Goal: Task Accomplishment & Management: Complete application form

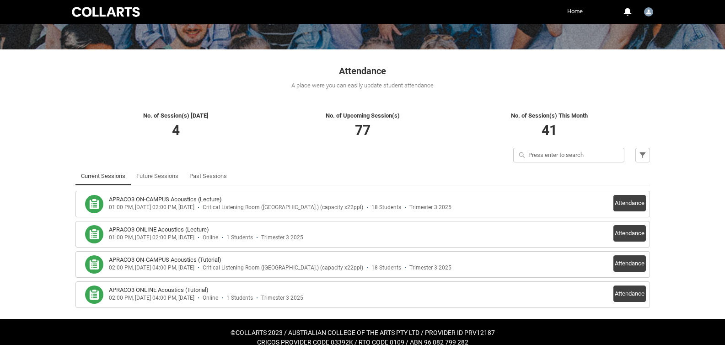
scroll to position [133, 0]
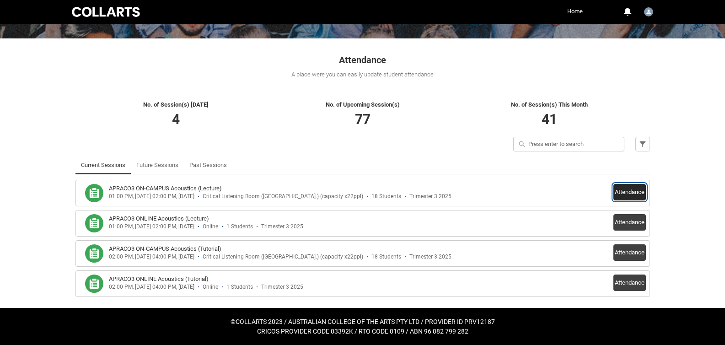
click at [626, 194] on button "Attendance" at bounding box center [630, 192] width 32 height 16
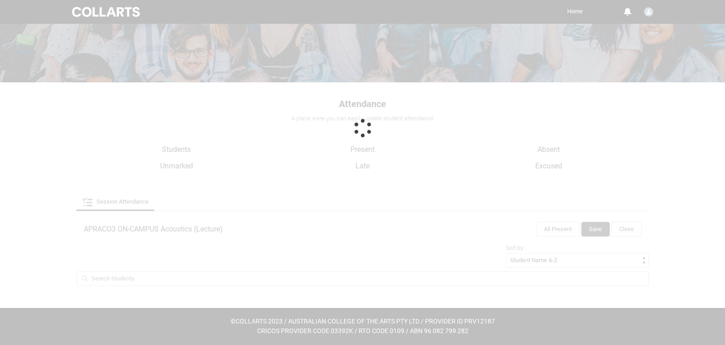
scroll to position [89, 0]
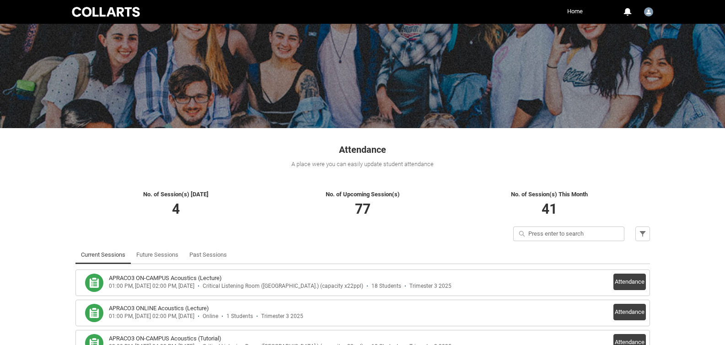
scroll to position [133, 0]
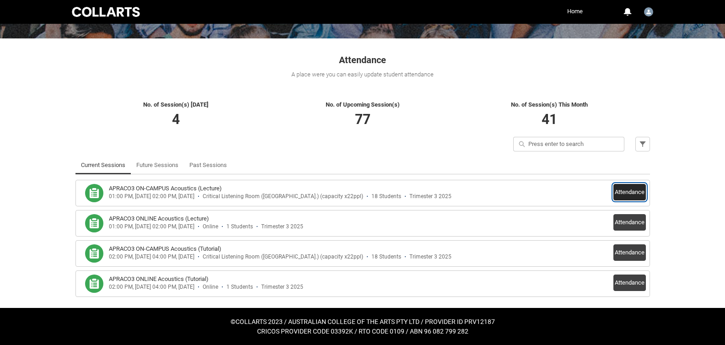
click at [641, 187] on button "Attendance" at bounding box center [630, 192] width 32 height 16
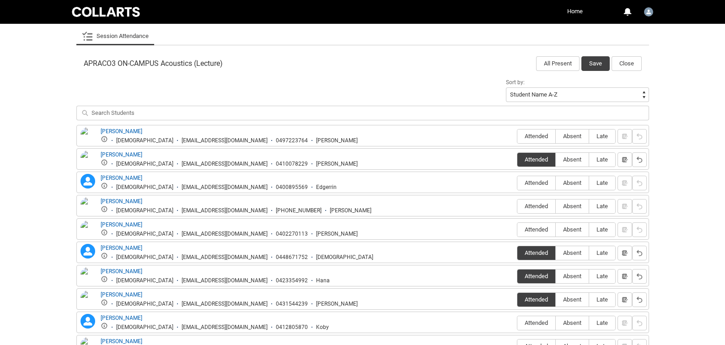
scroll to position [334, 0]
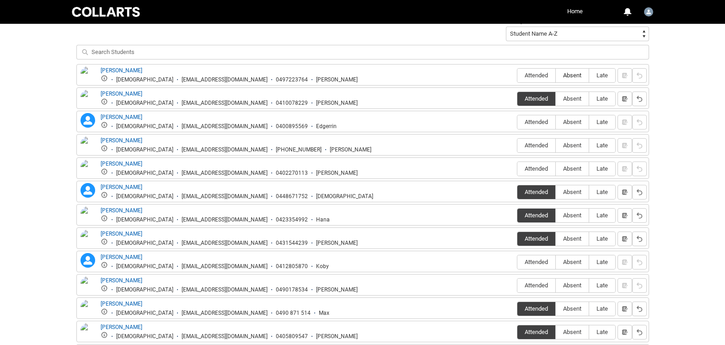
click at [571, 78] on span "Absent" at bounding box center [572, 75] width 33 height 7
click at [556, 76] on input "Absent" at bounding box center [556, 75] width 0 height 0
type lightning-radio-group "Absent"
radio input "true"
click at [577, 171] on span "Absent" at bounding box center [572, 168] width 33 height 7
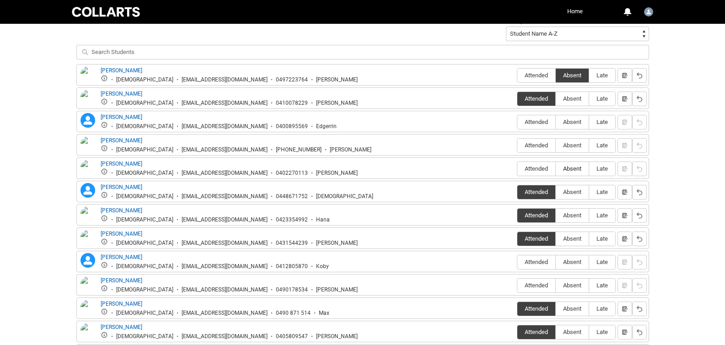
click at [556, 169] on input "Absent" at bounding box center [556, 168] width 0 height 0
type lightning-radio-group "Absent"
radio input "true"
click at [573, 119] on span "Absent" at bounding box center [572, 122] width 33 height 7
click at [556, 122] on input "Absent" at bounding box center [556, 122] width 0 height 0
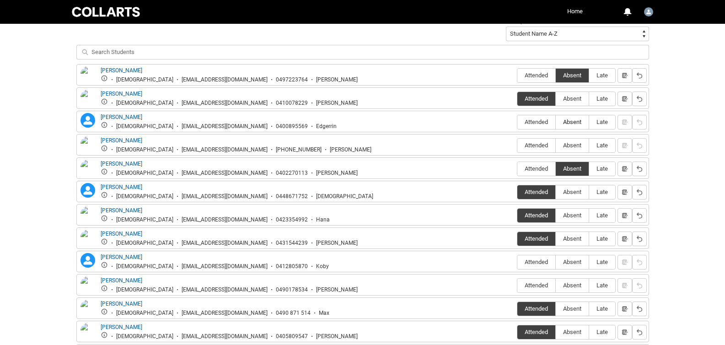
type lightning-radio-group "Absent"
radio input "true"
click at [580, 145] on span "Absent" at bounding box center [572, 145] width 33 height 7
click at [556, 145] on input "Absent" at bounding box center [556, 145] width 0 height 0
type lightning-radio-group "Absent"
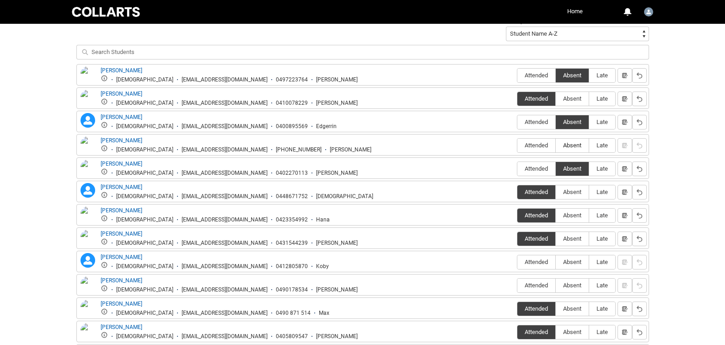
radio input "true"
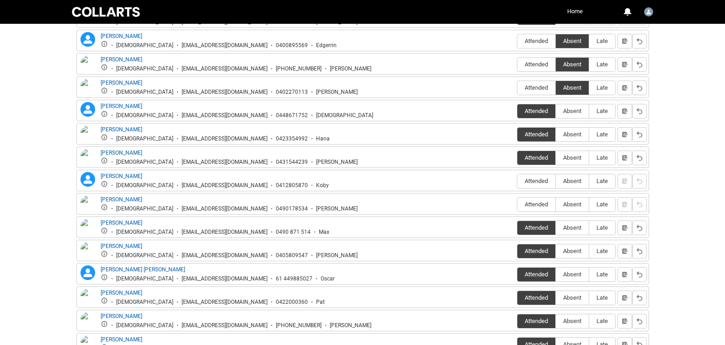
scroll to position [461, 0]
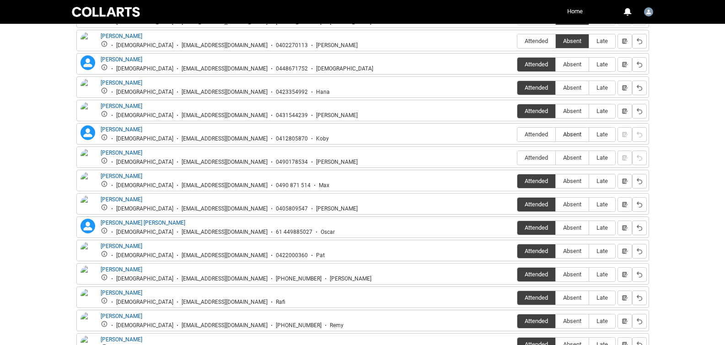
click at [580, 133] on span "Absent" at bounding box center [572, 134] width 33 height 7
click at [556, 134] on input "Absent" at bounding box center [556, 134] width 0 height 0
type lightning-radio-group "Absent"
radio input "true"
click at [583, 165] on div "Madison Cannell Female mcannel.20241634@mycollarts.edu.au 0490178534 Maddie Att…" at bounding box center [363, 157] width 568 height 17
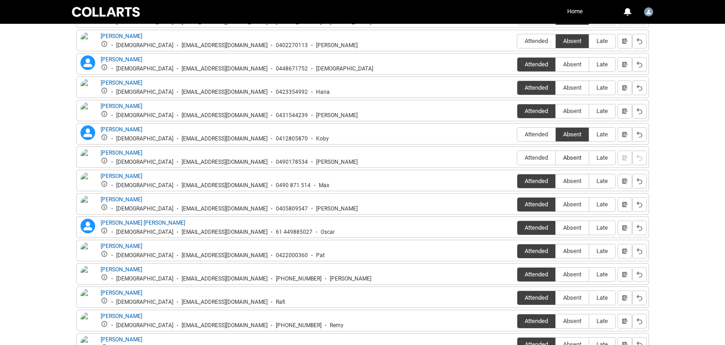
drag, startPoint x: 579, startPoint y: 164, endPoint x: 575, endPoint y: 160, distance: 6.2
click at [578, 164] on label "Absent" at bounding box center [572, 158] width 33 height 14
click at [556, 158] on input "Absent" at bounding box center [556, 157] width 0 height 0
type lightning-radio-group "Absent"
radio input "true"
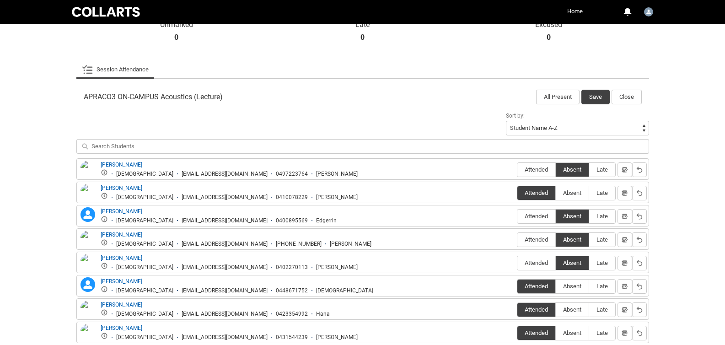
scroll to position [234, 0]
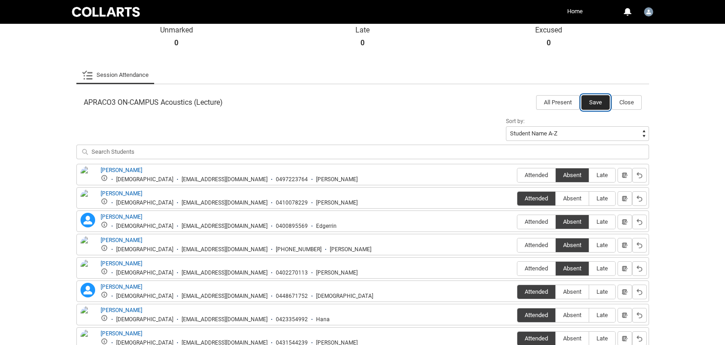
click at [600, 102] on button "Save" at bounding box center [596, 102] width 28 height 15
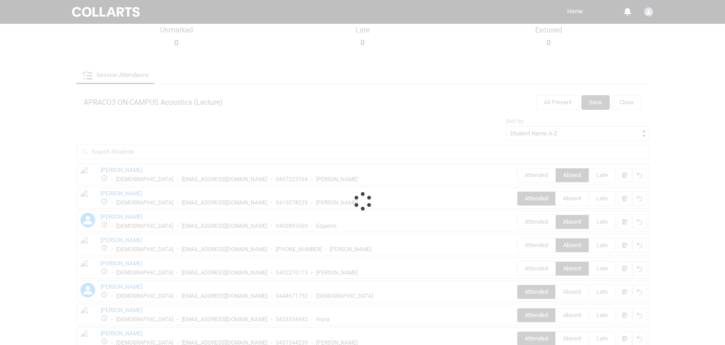
scroll to position [133, 0]
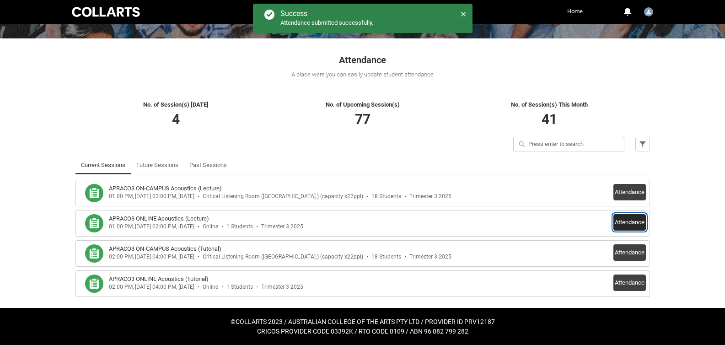
click at [630, 224] on button "Attendance" at bounding box center [630, 222] width 32 height 16
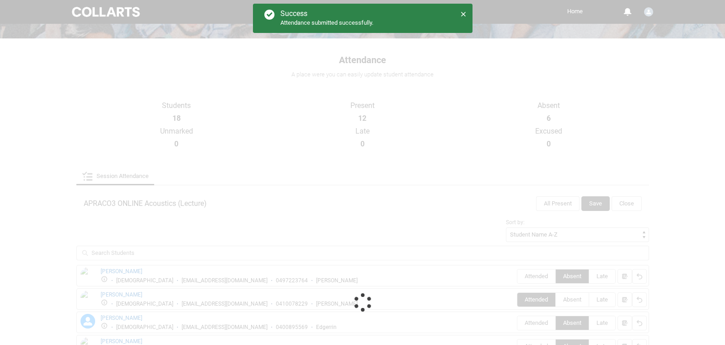
scroll to position [129, 0]
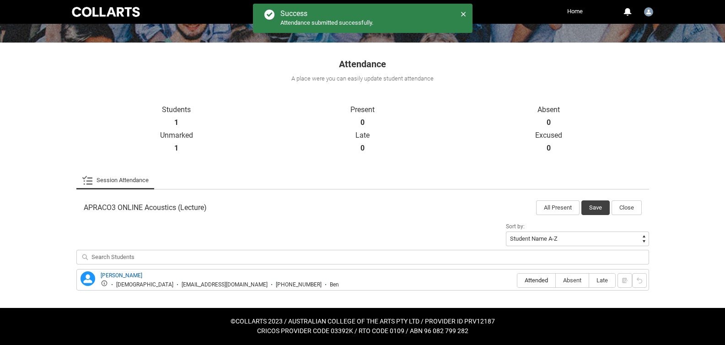
click at [546, 281] on span "Attended" at bounding box center [537, 280] width 38 height 7
click at [518, 281] on input "Attended" at bounding box center [517, 280] width 0 height 0
type lightning-radio-group "Attended"
radio input "true"
click at [598, 209] on button "Save" at bounding box center [596, 207] width 28 height 15
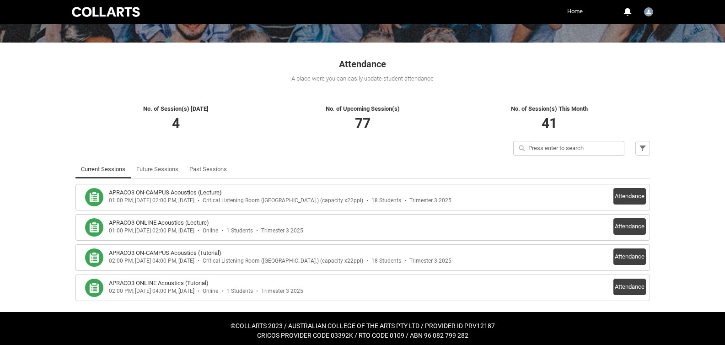
scroll to position [0, 0]
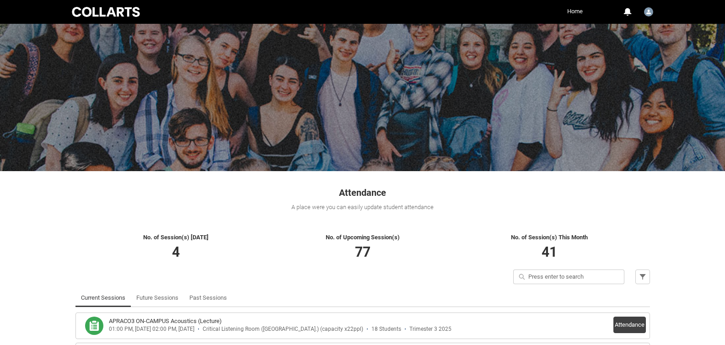
click at [575, 12] on link "Home" at bounding box center [575, 12] width 20 height 14
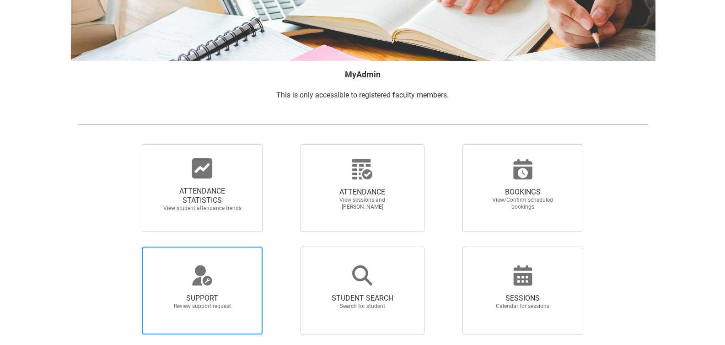
scroll to position [159, 0]
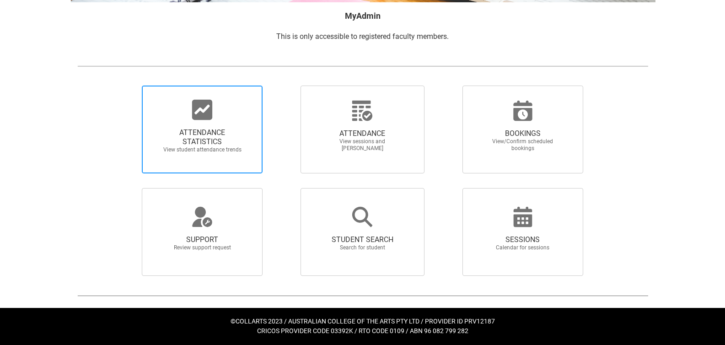
click at [215, 144] on span "ATTENDANCE STATISTICS" at bounding box center [202, 137] width 81 height 18
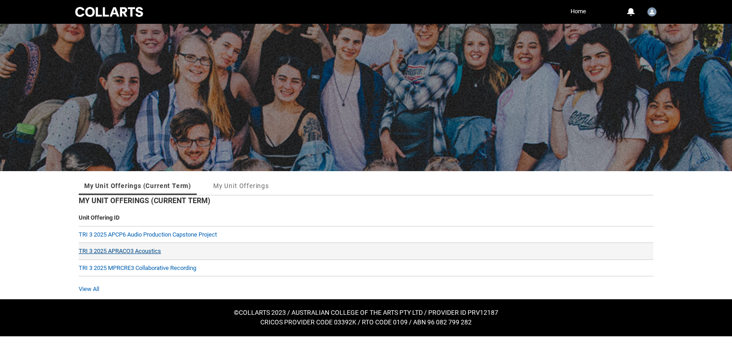
click at [136, 251] on link "TRI 3 2025 APRACO3 Acoustics" at bounding box center [120, 251] width 82 height 7
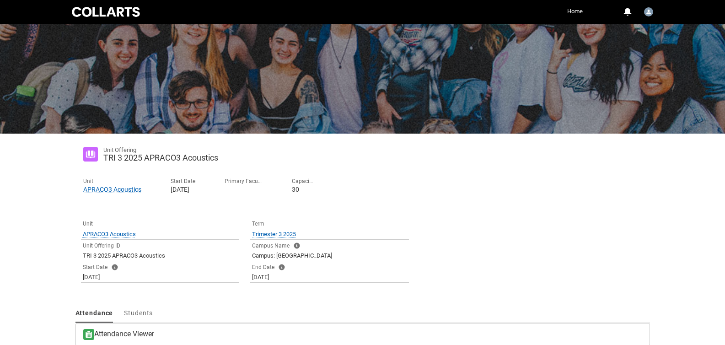
scroll to position [81, 0]
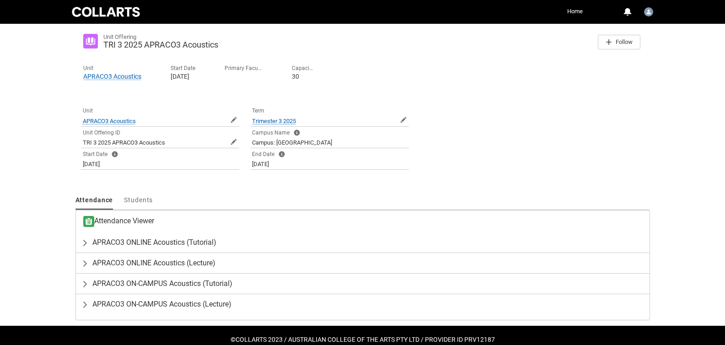
scroll to position [168, 0]
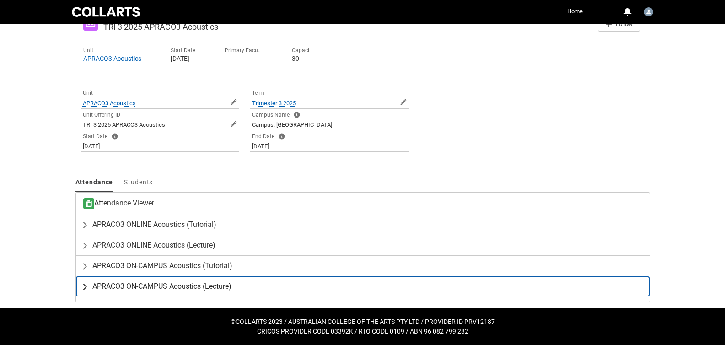
click at [149, 284] on span "APRACO3 ON-CAMPUS Acoustics (Lecture)" at bounding box center [161, 286] width 139 height 9
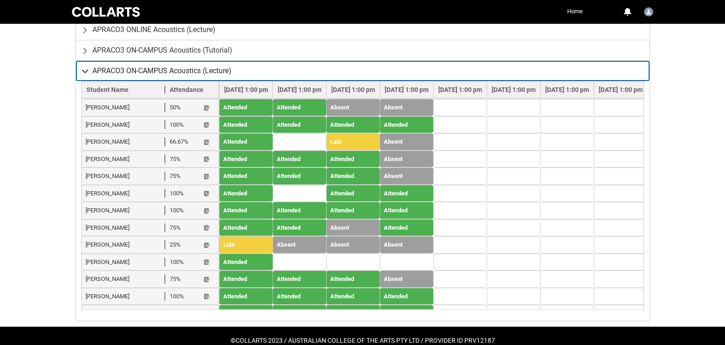
scroll to position [403, 0]
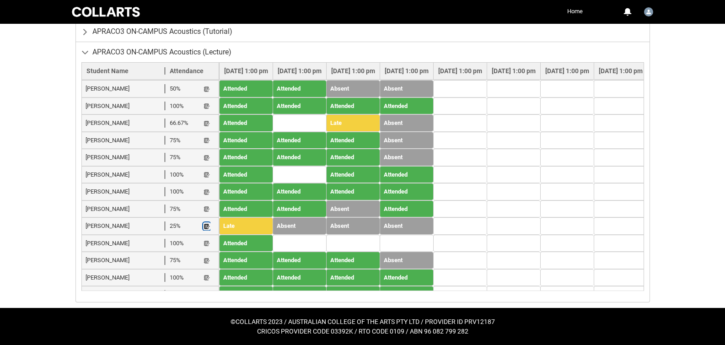
click at [205, 223] on lightning-primitive-icon "button" at bounding box center [207, 226] width 6 height 7
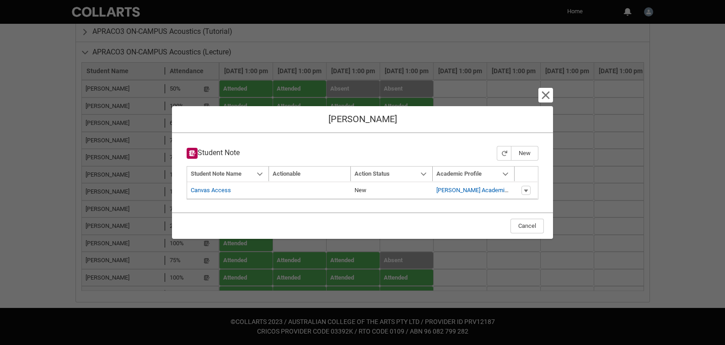
click at [539, 103] on div "Cancel and close Koby Wilson-Roach Student Note New Navigation Mode Action Mode…" at bounding box center [362, 172] width 381 height 345
click at [545, 101] on lightning-button-icon "Cancel and close" at bounding box center [546, 95] width 15 height 15
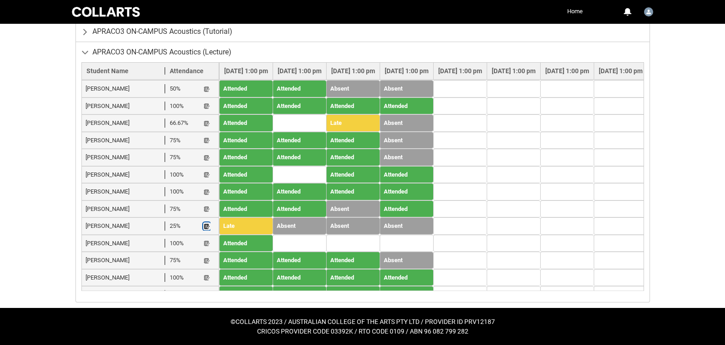
click at [207, 223] on lightning-primitive-icon "button" at bounding box center [207, 226] width 6 height 7
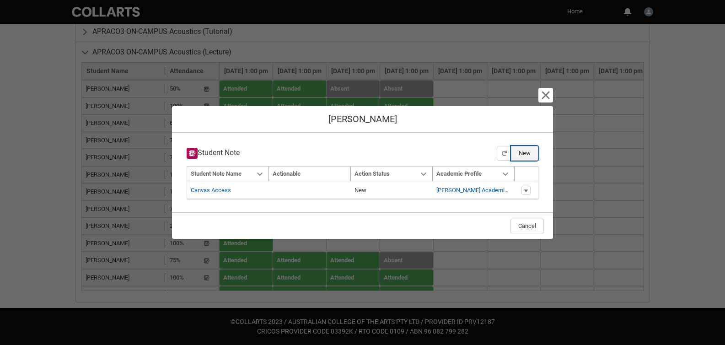
click at [527, 155] on button "New" at bounding box center [524, 153] width 27 height 15
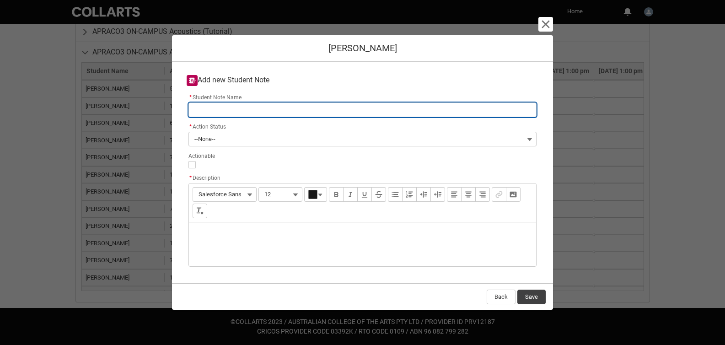
click at [239, 106] on input "* Student Note Name" at bounding box center [363, 110] width 348 height 15
type lightning-primitive-input-simple "L"
type input "L"
type lightning-primitive-input-simple "Lo"
type input "Lo"
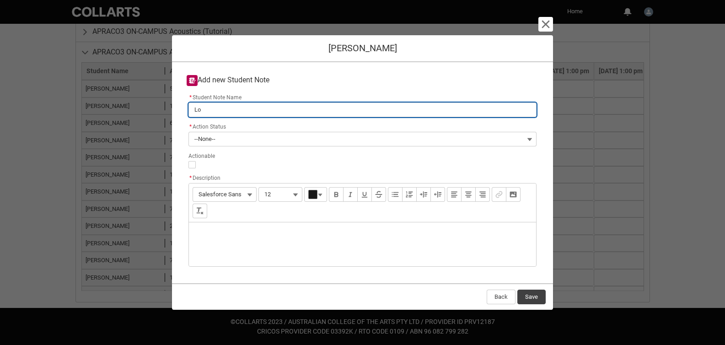
type lightning-primitive-input-simple "Low"
type input "Low"
type lightning-primitive-input-simple "Low"
type input "Low"
type lightning-primitive-input-simple "Low a"
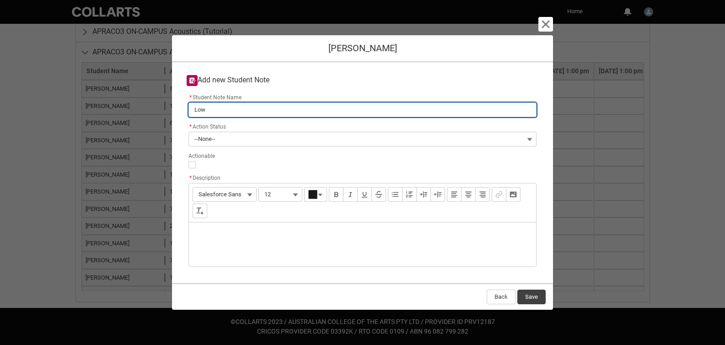
type input "Low a"
type lightning-primitive-input-simple "Low at"
type input "Low at"
type lightning-primitive-input-simple "Low att"
type input "Low att"
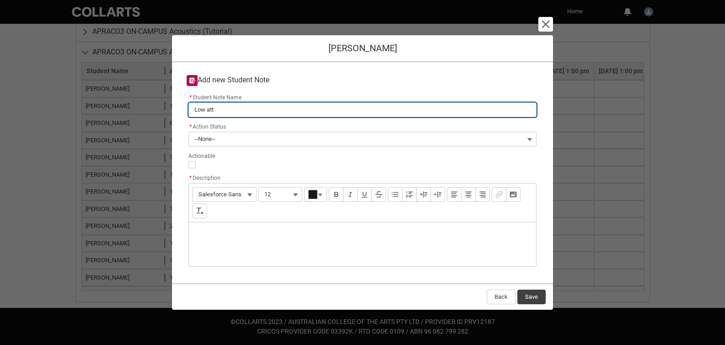
type lightning-primitive-input-simple "Low atte"
type input "Low atte"
type lightning-primitive-input-simple "Low atten"
type input "Low atten"
type lightning-primitive-input-simple "Low attend"
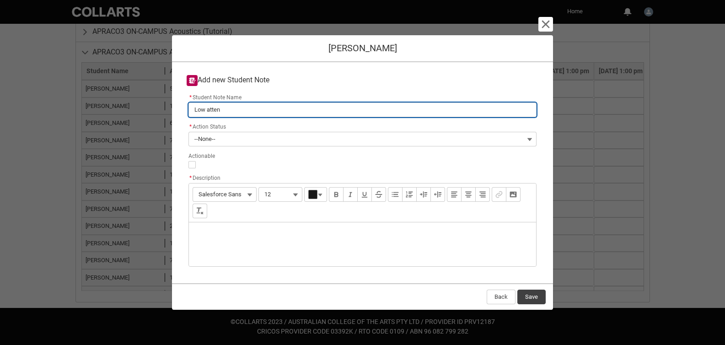
type input "Low attend"
type lightning-primitive-input-simple "Low attendd"
type input "Low attendd"
type lightning-primitive-input-simple "Low attendda"
type input "Low attendda"
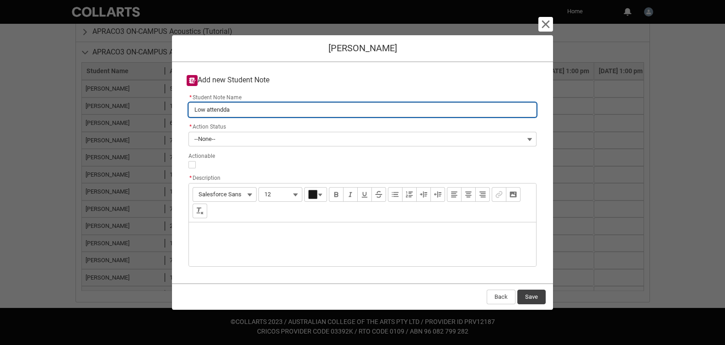
type lightning-primitive-input-simple "Low attendd"
type input "Low attendd"
type lightning-primitive-input-simple "Low attend"
type input "Low attend"
type lightning-primitive-input-simple "Low attenda"
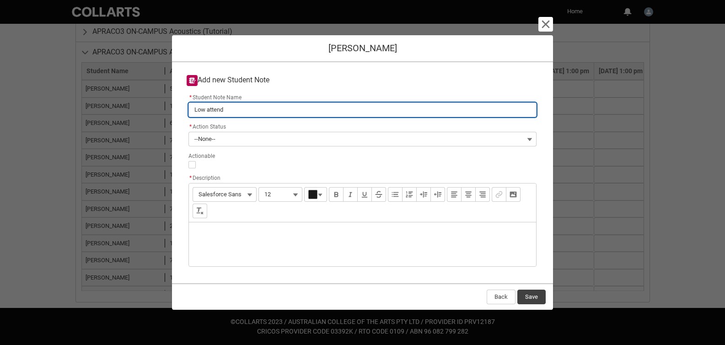
type input "Low attenda"
type lightning-primitive-input-simple "Low attendan"
type input "Low attendan"
type lightning-primitive-input-simple "Low attendanc"
type input "Low attendanc"
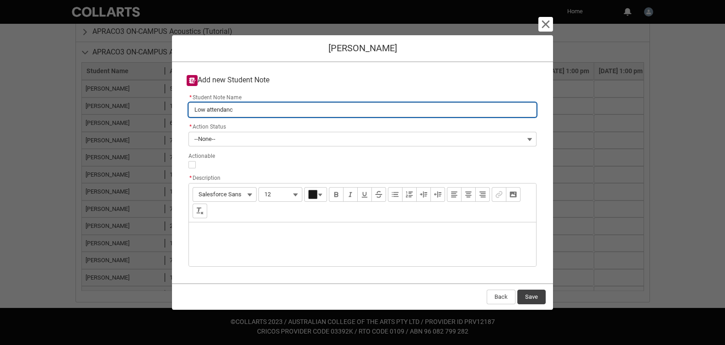
type lightning-primitive-input-simple "Low attendance"
type input "Low attendance"
type lightning-primitive-input-simple "Low attendance"
type input "Low attendance"
type lightning-primitive-input-simple "Low attendance A"
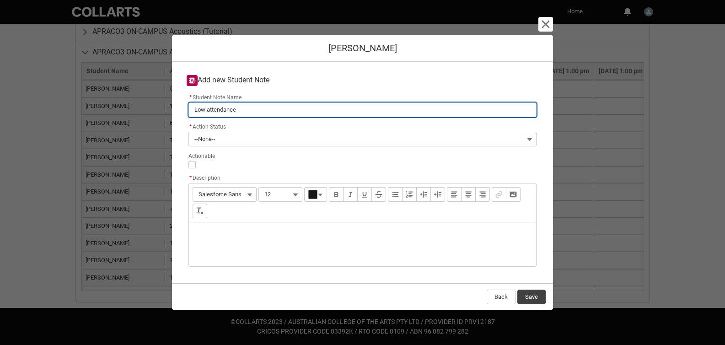
type input "Low attendance A"
type lightning-primitive-input-simple "Low attendance AP"
type input "Low attendance AP"
type lightning-primitive-input-simple "Low attendance APR"
type input "Low attendance APR"
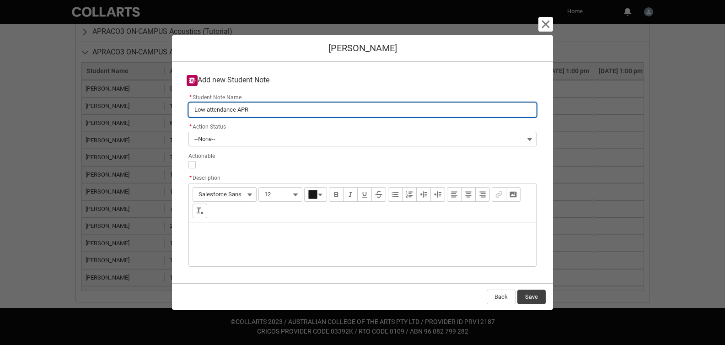
type lightning-primitive-input-simple "Low attendance APRA"
type input "Low attendance APRA"
type lightning-primitive-input-simple "Low attendance APRAC"
type input "Low attendance APRAC"
type lightning-primitive-input-simple "Low attendance APRACO"
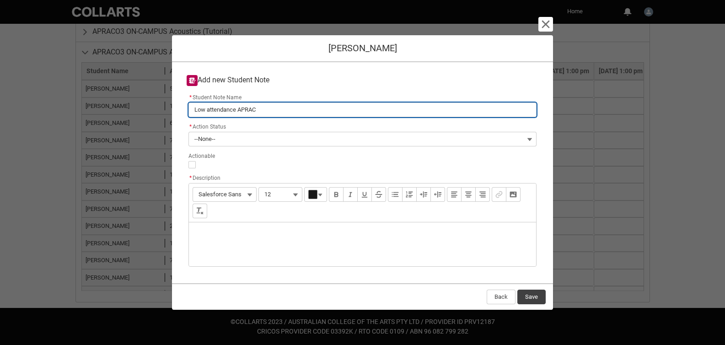
type input "Low attendance APRACO"
type lightning-primitive-input-simple "Low attendance APRACO3"
type input "Low attendance APRACO3"
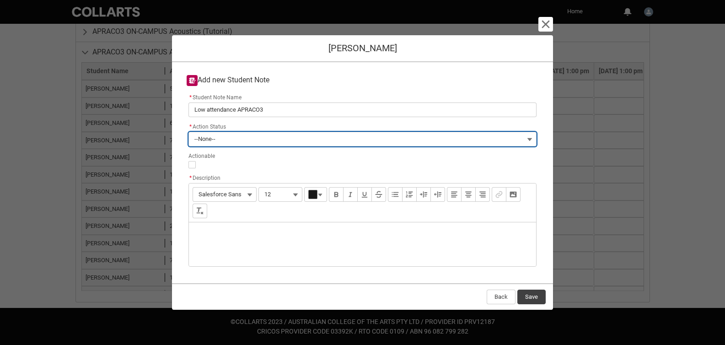
click at [249, 132] on button "--None--" at bounding box center [363, 139] width 348 height 15
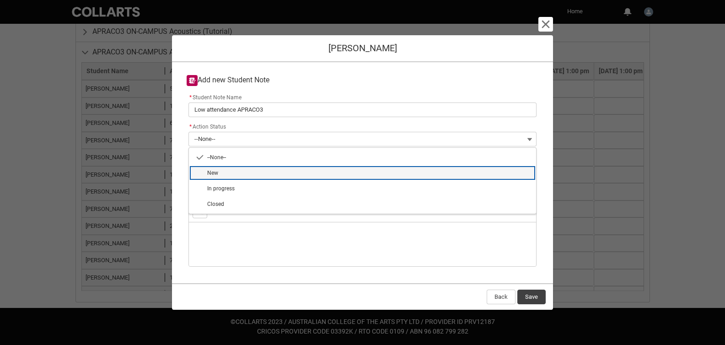
click at [251, 173] on span "New" at bounding box center [369, 173] width 324 height 8
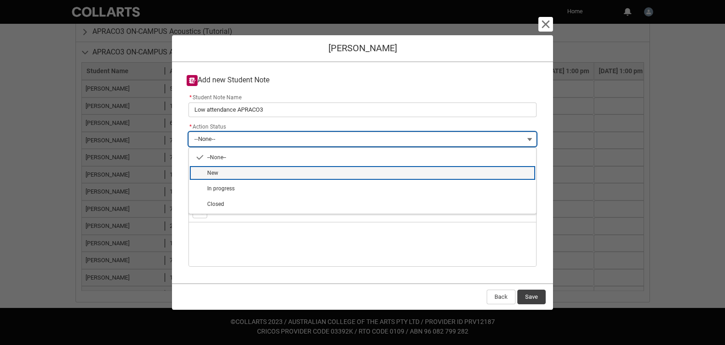
type lightning-combobox "New"
type lightning-picklist "New"
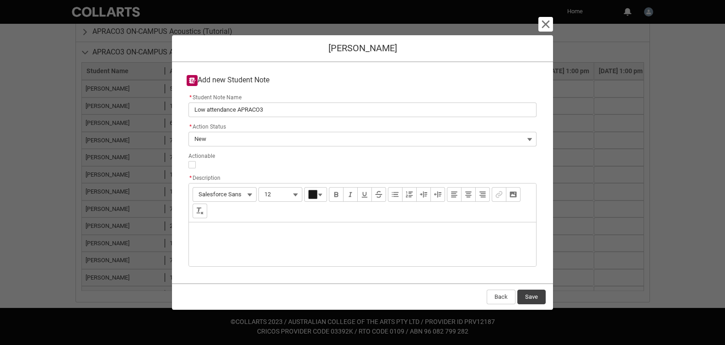
click at [249, 260] on div "Description" at bounding box center [362, 244] width 347 height 44
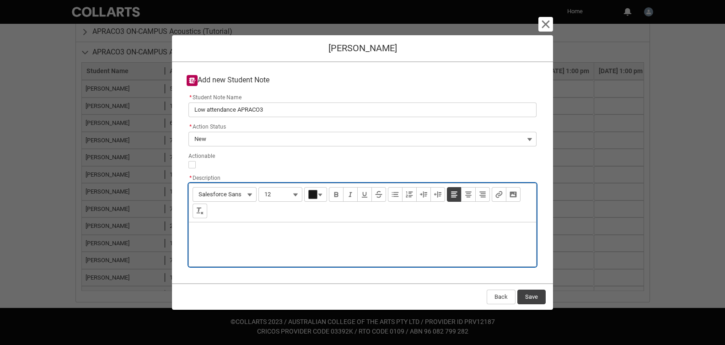
type lightning-input-rich-text "<p>S</p>"
type lightning-input-rich-text "<p>Student hasn't been attending APRACO3, also failed(?) last trimester</p>"
click at [530, 297] on button "Save" at bounding box center [532, 297] width 28 height 15
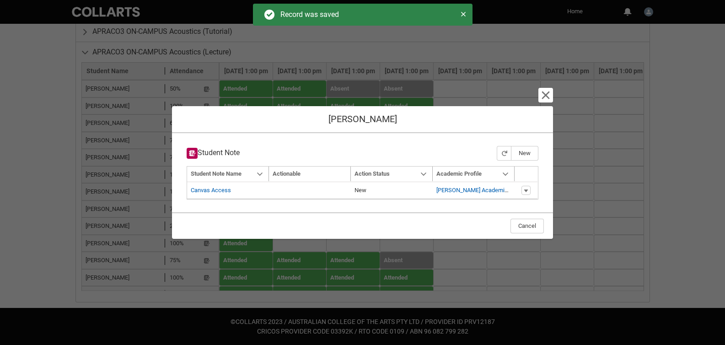
type input "179"
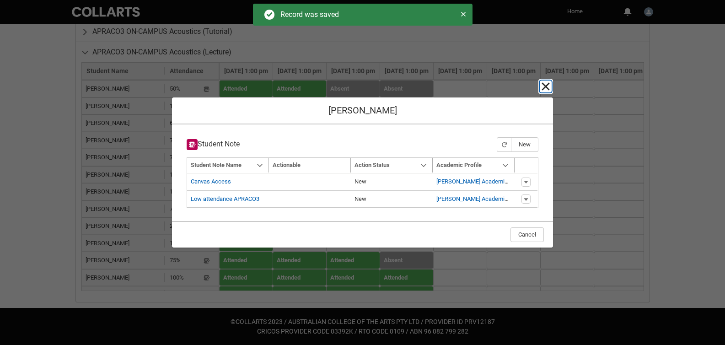
click at [547, 85] on lightning-primitive-icon "button" at bounding box center [545, 86] width 11 height 11
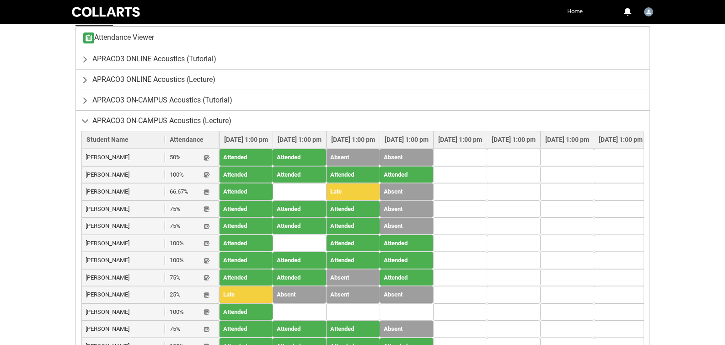
scroll to position [345, 0]
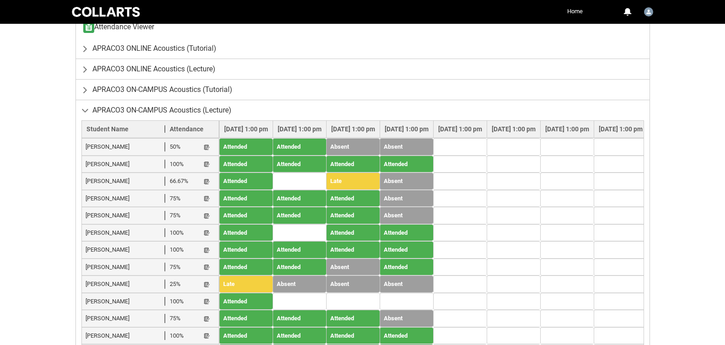
click at [116, 146] on span "Benjamin Ireland" at bounding box center [126, 146] width 80 height 9
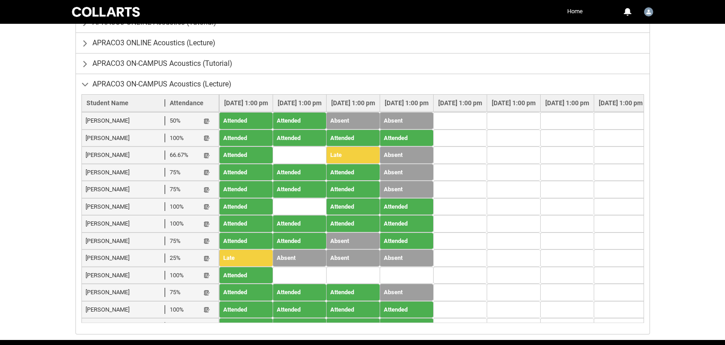
scroll to position [403, 0]
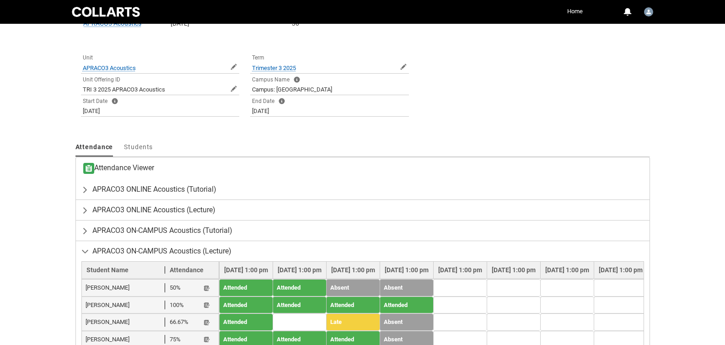
scroll to position [0, 0]
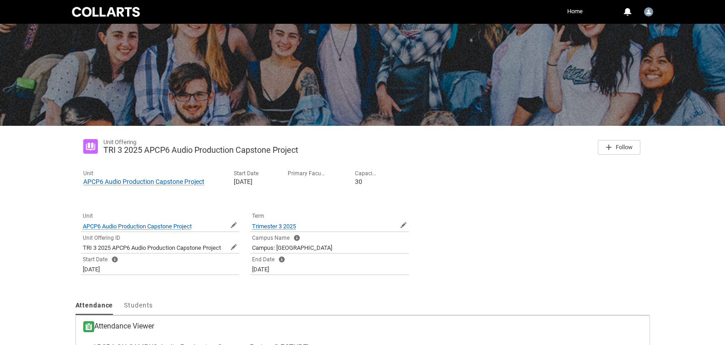
scroll to position [127, 0]
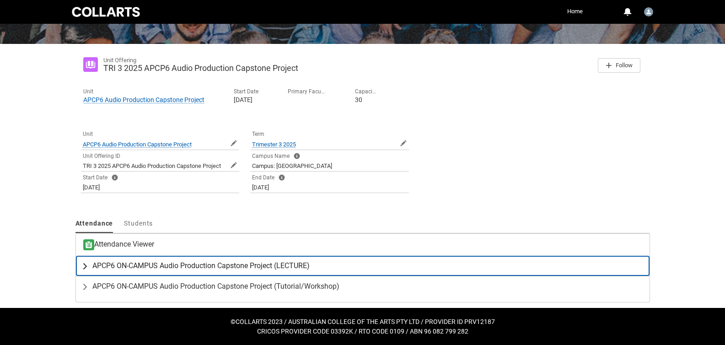
click at [167, 264] on span "APCP6 ON-CAMPUS Audio Production Capstone Project (LECTURE)" at bounding box center [200, 265] width 217 height 9
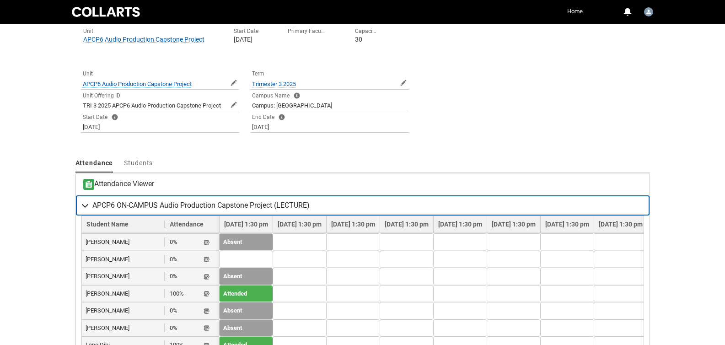
scroll to position [337, 0]
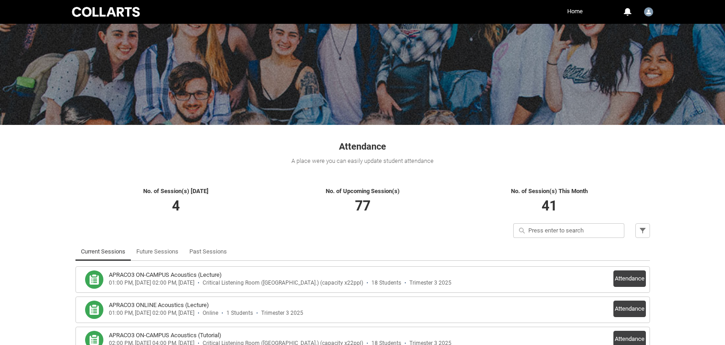
scroll to position [133, 0]
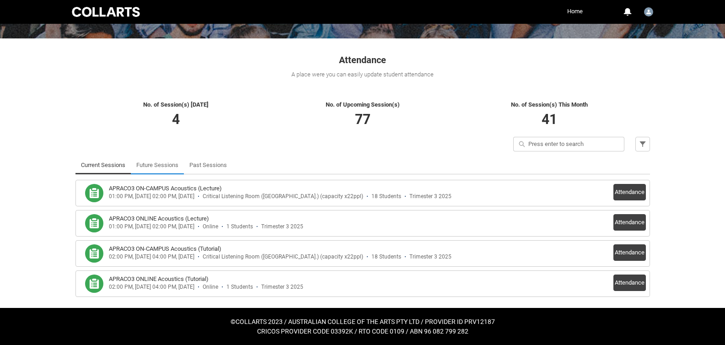
click at [148, 167] on link "Future Sessions" at bounding box center [157, 165] width 42 height 18
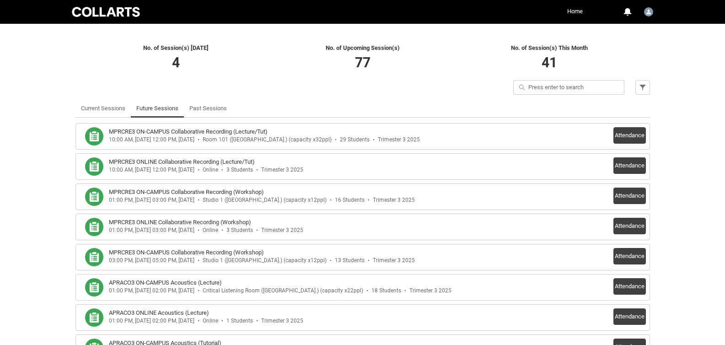
scroll to position [195, 0]
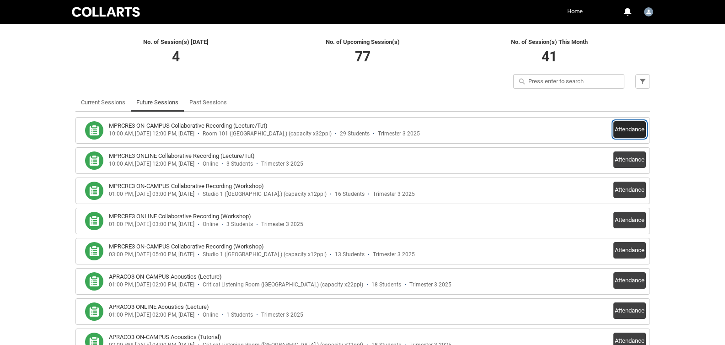
click at [632, 128] on button "Attendance" at bounding box center [630, 129] width 32 height 16
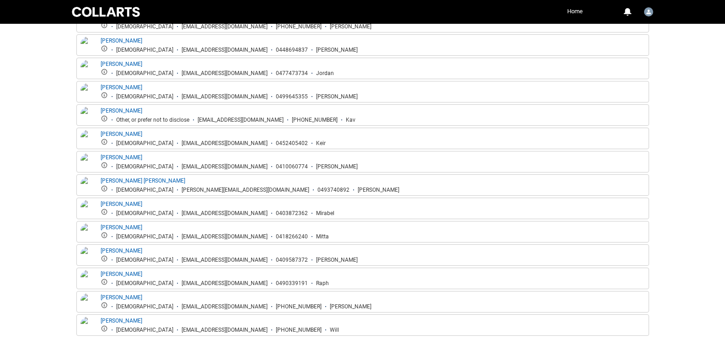
scroll to position [744, 0]
